Goal: Contribute content

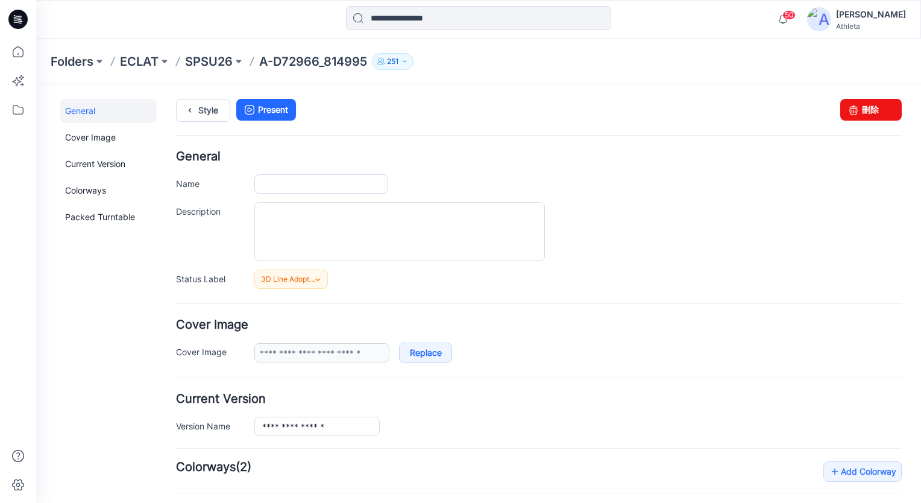
type input "**********"
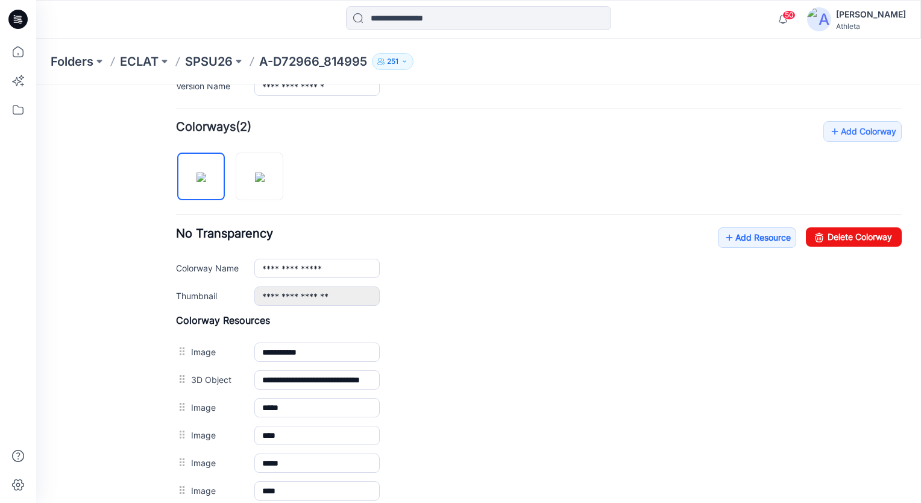
scroll to position [362, 0]
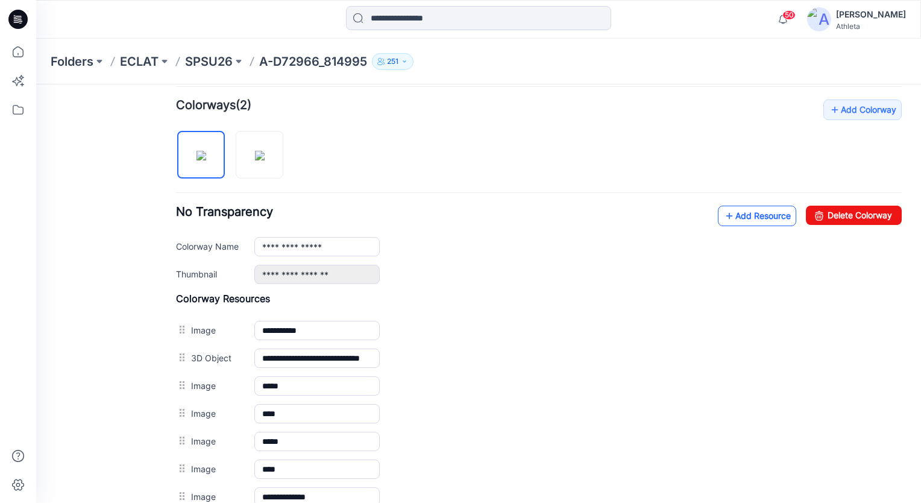
click at [762, 212] on link "Add Resource" at bounding box center [757, 216] width 78 height 20
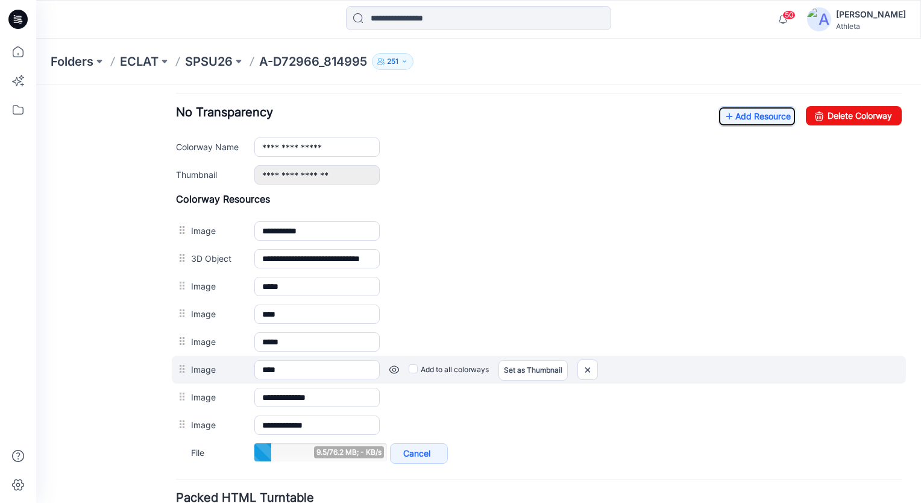
scroll to position [317, 0]
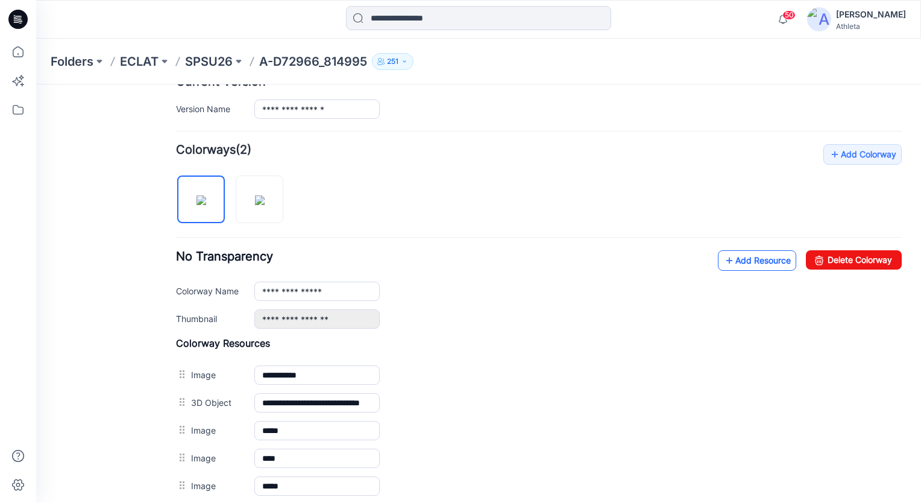
click at [755, 253] on link "Add Resource" at bounding box center [757, 260] width 78 height 20
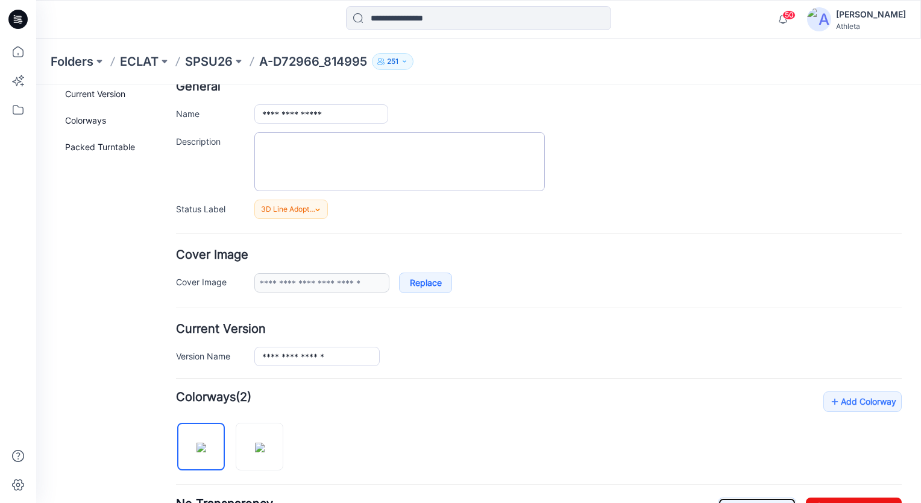
scroll to position [0, 0]
